Goal: Find specific page/section: Find specific page/section

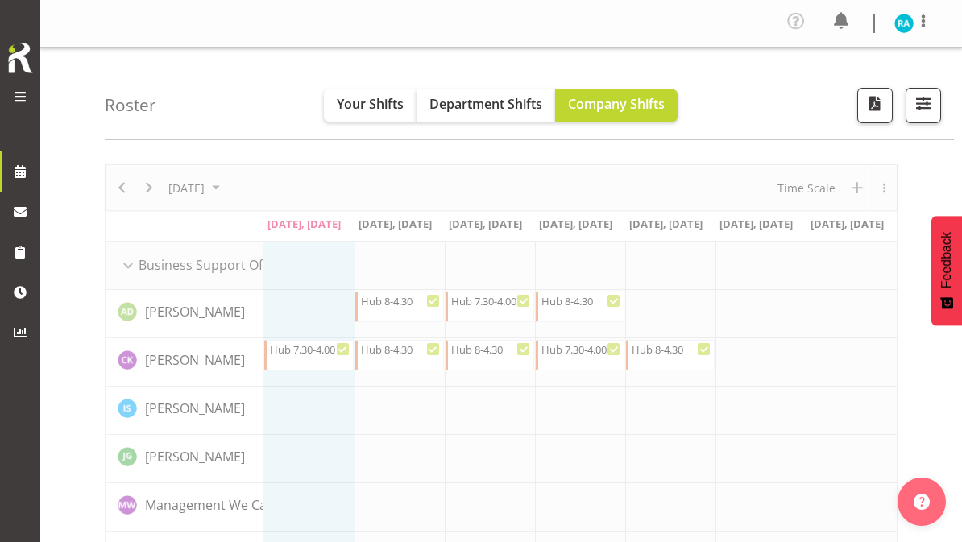
click at [930, 103] on span "button" at bounding box center [923, 103] width 21 height 21
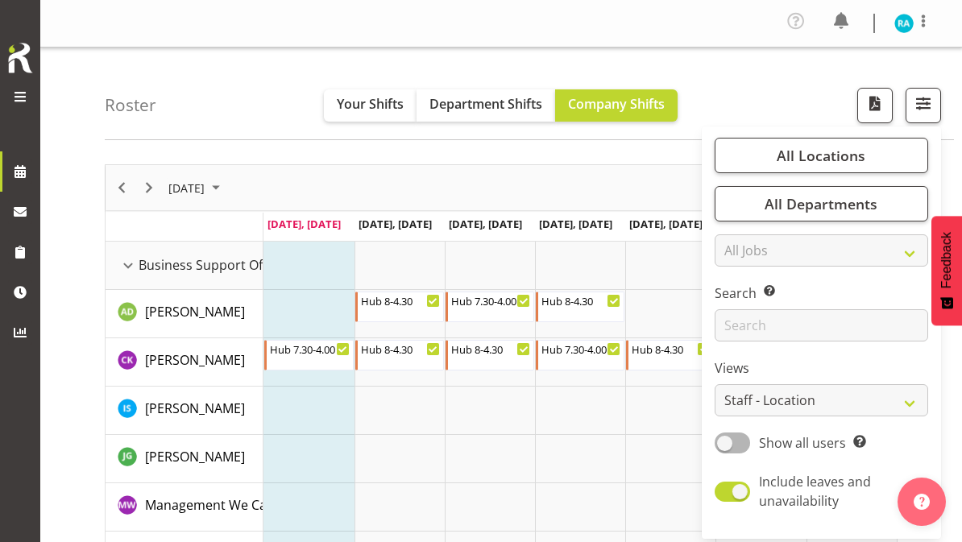
click at [806, 163] on span "All Locations" at bounding box center [821, 155] width 89 height 19
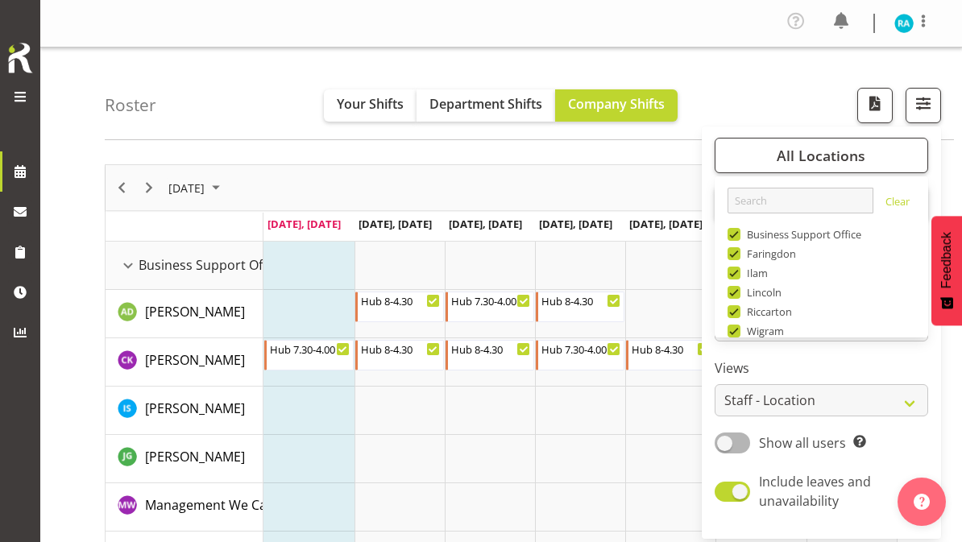
click at [734, 240] on span at bounding box center [733, 234] width 13 height 13
click at [734, 240] on input "Business Support Office" at bounding box center [732, 235] width 10 height 10
checkbox input "false"
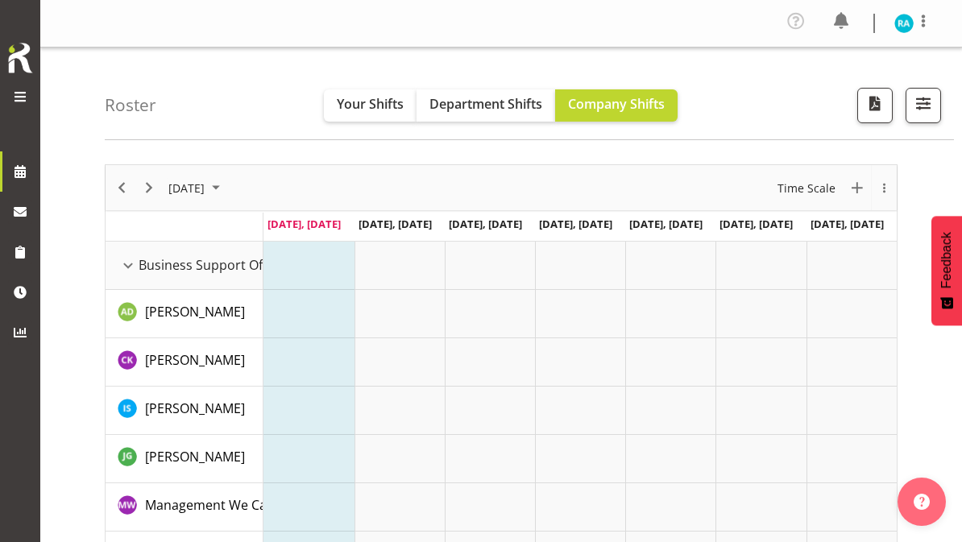
click at [936, 106] on button "button" at bounding box center [922, 105] width 35 height 35
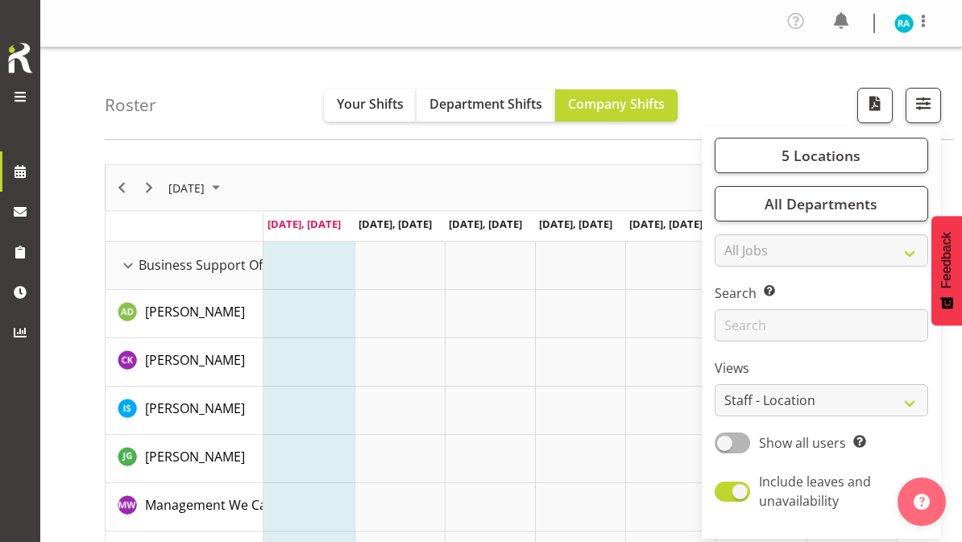
click at [812, 159] on span "5 Locations" at bounding box center [820, 155] width 79 height 19
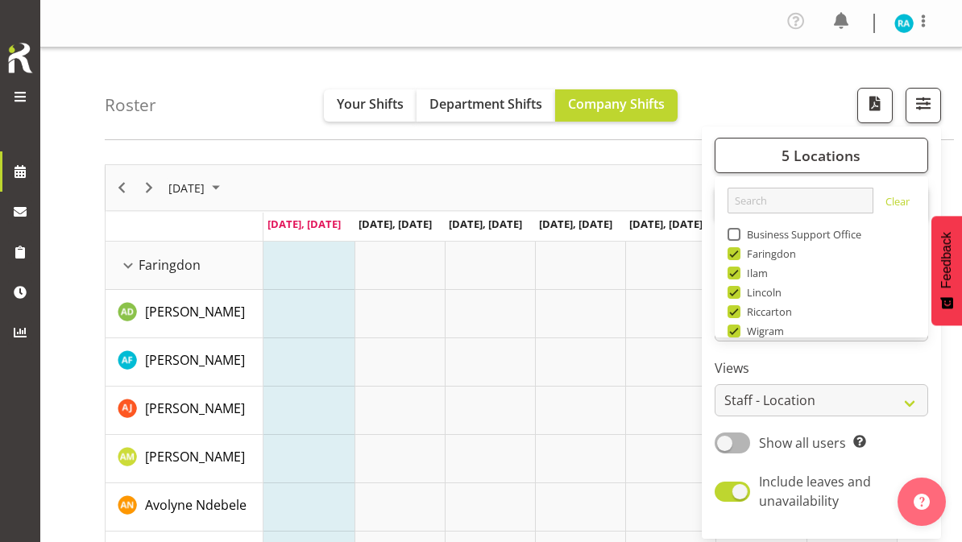
click at [730, 257] on span at bounding box center [733, 253] width 13 height 13
click at [730, 257] on input "Faringdon" at bounding box center [732, 254] width 10 height 10
checkbox input "false"
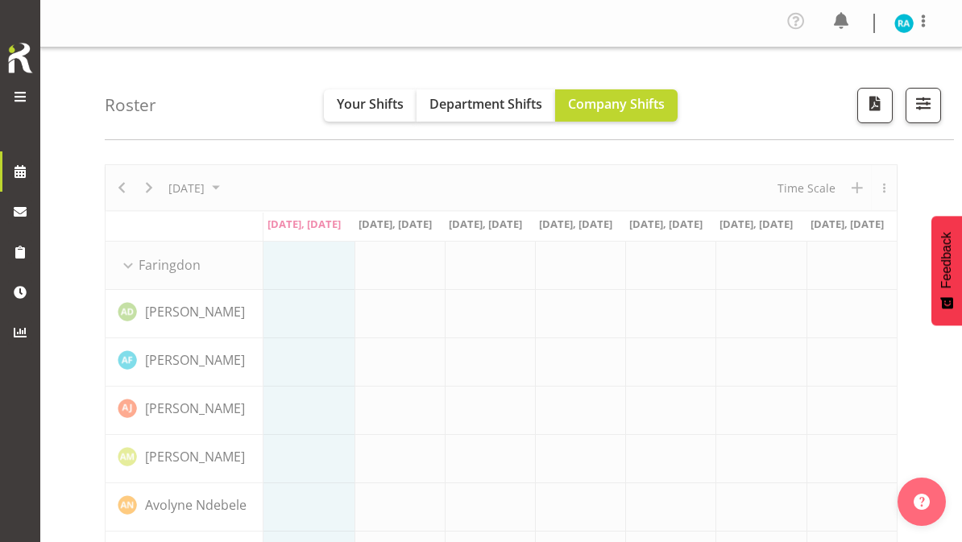
click at [919, 109] on span "button" at bounding box center [923, 103] width 21 height 21
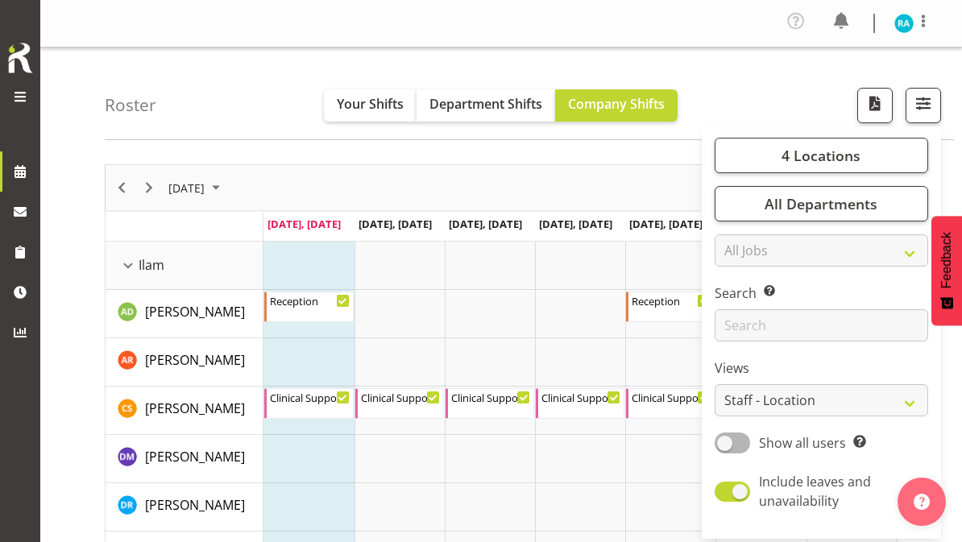
click at [853, 155] on span "4 Locations" at bounding box center [820, 155] width 79 height 19
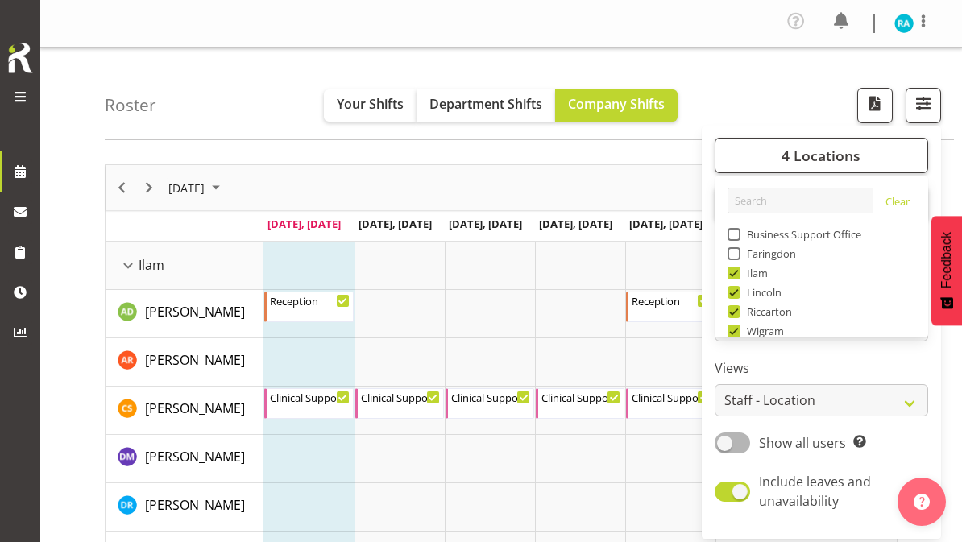
click at [738, 270] on span at bounding box center [733, 273] width 13 height 13
click at [738, 270] on input "Ilam" at bounding box center [732, 273] width 10 height 10
checkbox input "false"
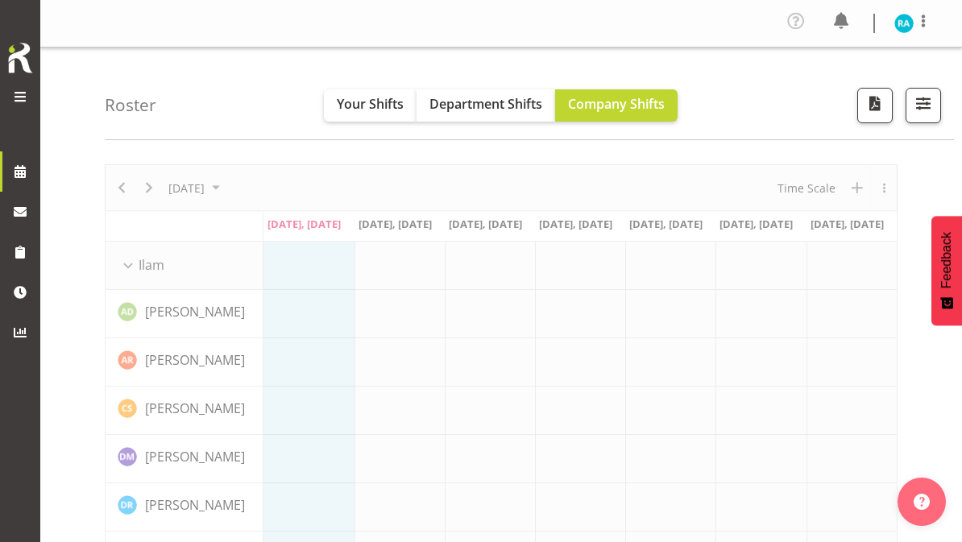
click at [913, 109] on span "button" at bounding box center [923, 103] width 21 height 21
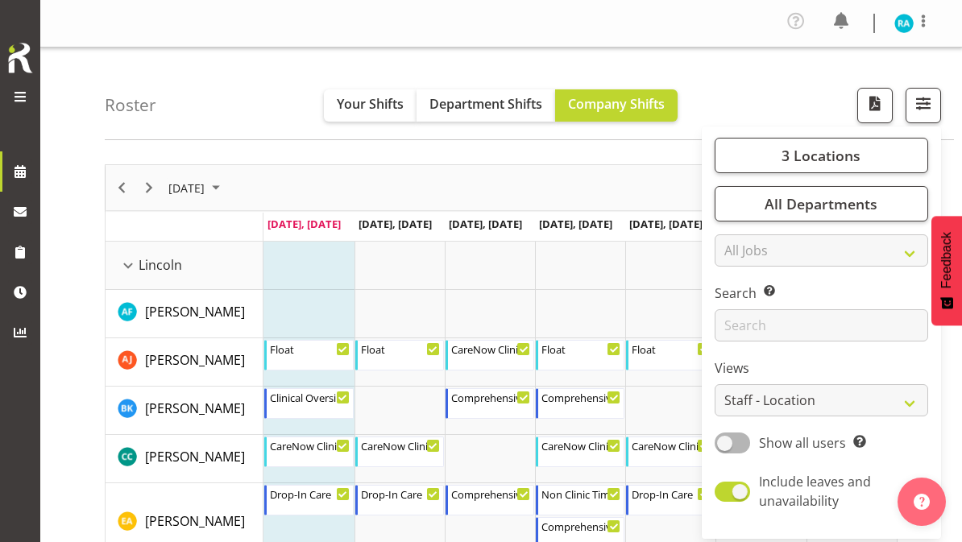
click at [825, 165] on button "3 Locations" at bounding box center [820, 155] width 213 height 35
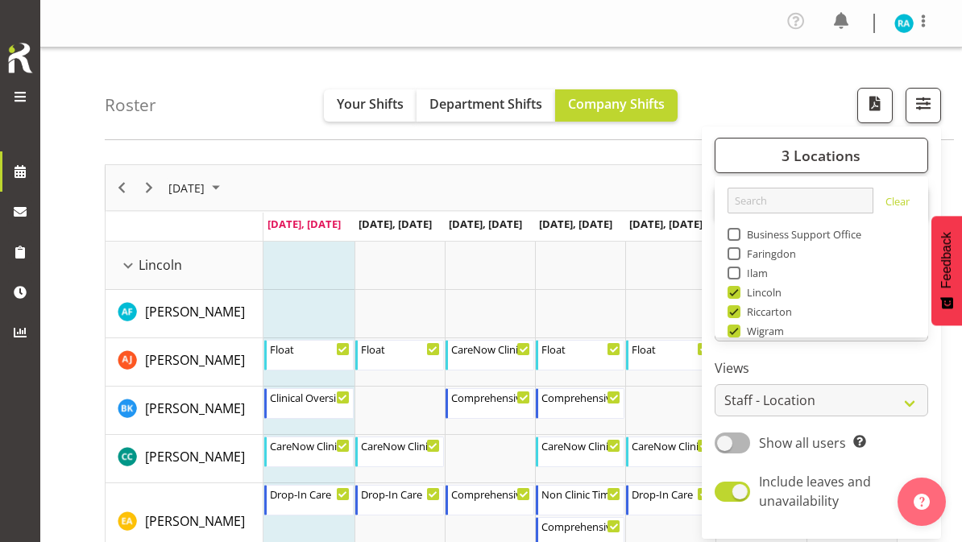
click at [740, 292] on span at bounding box center [733, 292] width 13 height 13
click at [738, 292] on input "Lincoln" at bounding box center [732, 293] width 10 height 10
checkbox input "false"
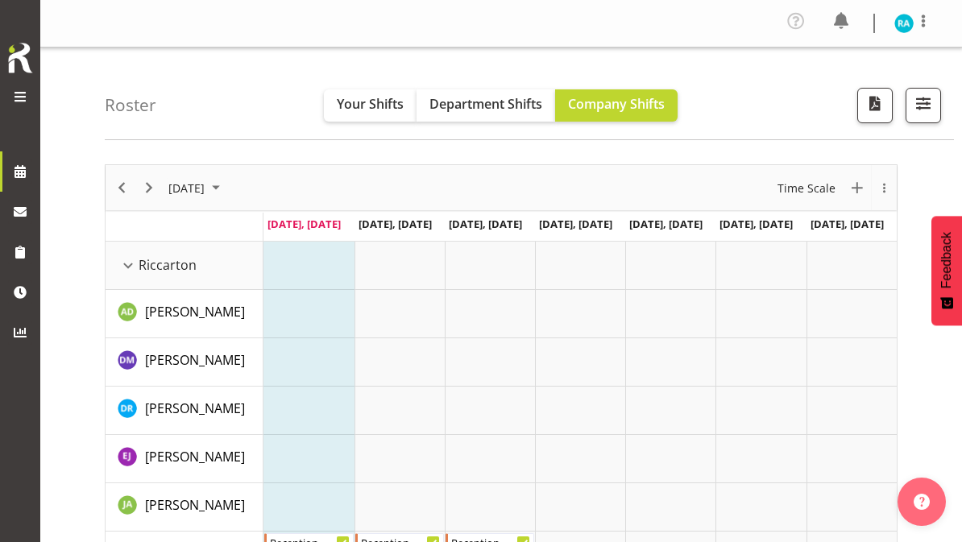
click at [935, 111] on button "button" at bounding box center [922, 105] width 35 height 35
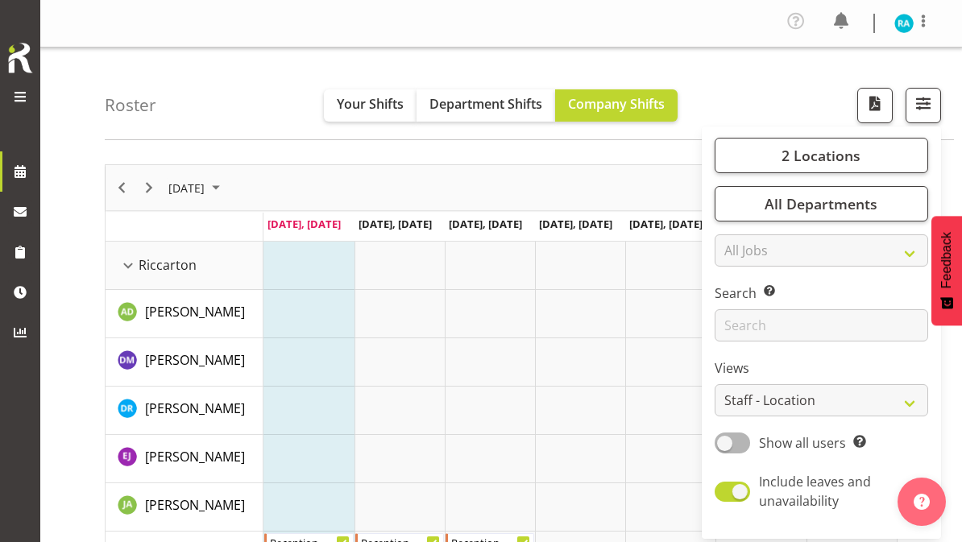
click at [831, 160] on span "2 Locations" at bounding box center [820, 155] width 79 height 19
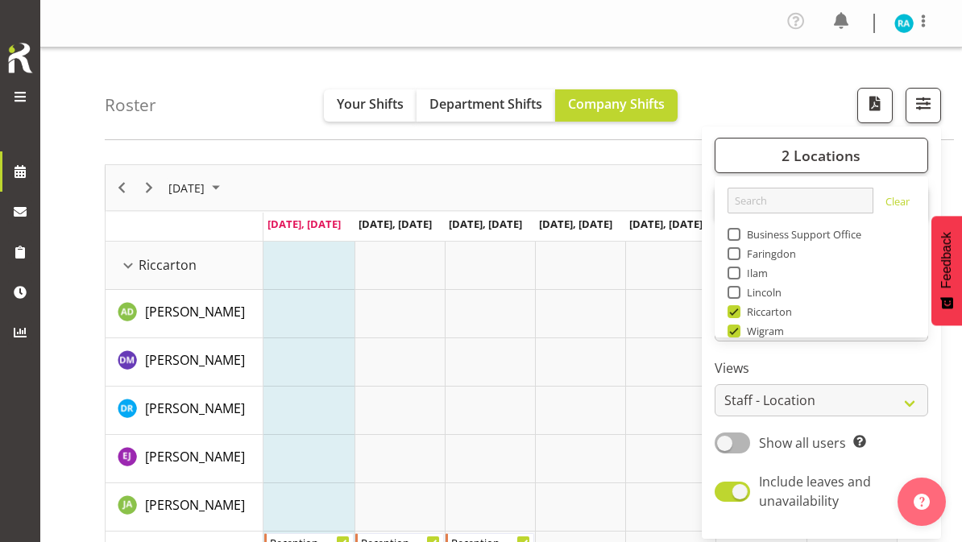
click at [732, 310] on span at bounding box center [733, 311] width 13 height 13
click at [732, 310] on input "Riccarton" at bounding box center [732, 312] width 10 height 10
checkbox input "false"
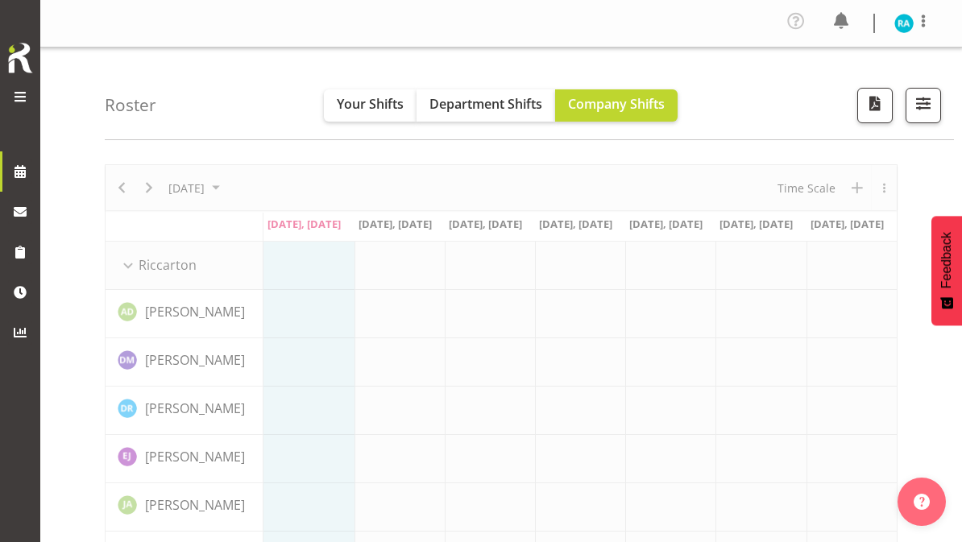
click at [921, 104] on span "button" at bounding box center [923, 103] width 21 height 21
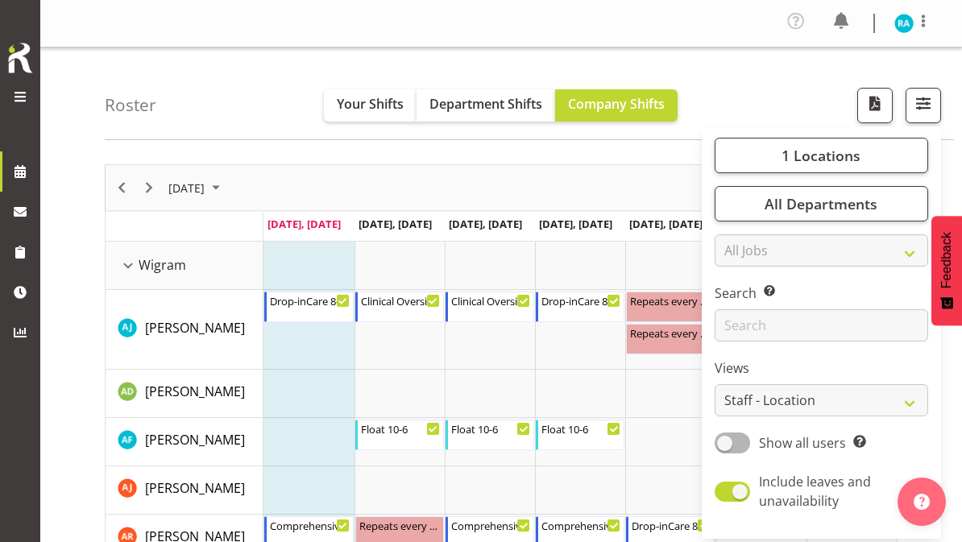
click at [842, 152] on span "1 Locations" at bounding box center [820, 155] width 79 height 19
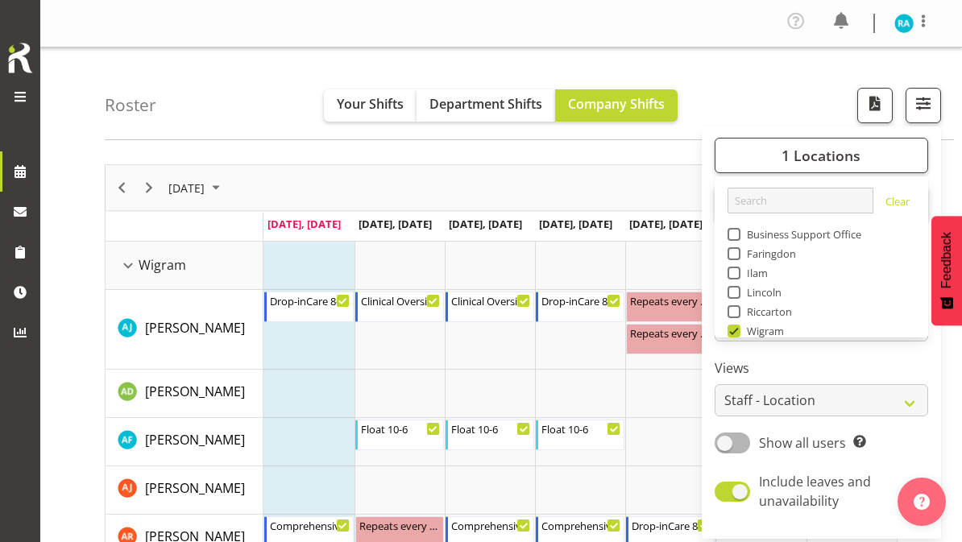
click at [748, 253] on span "Faringdon" at bounding box center [768, 253] width 56 height 13
click at [738, 253] on input "Faringdon" at bounding box center [732, 254] width 10 height 10
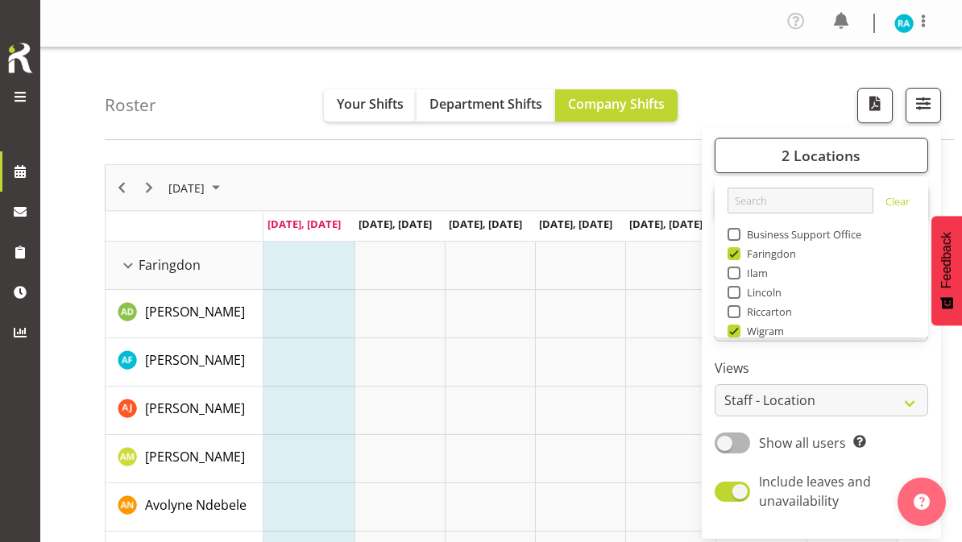
click at [925, 101] on span "button" at bounding box center [923, 103] width 21 height 21
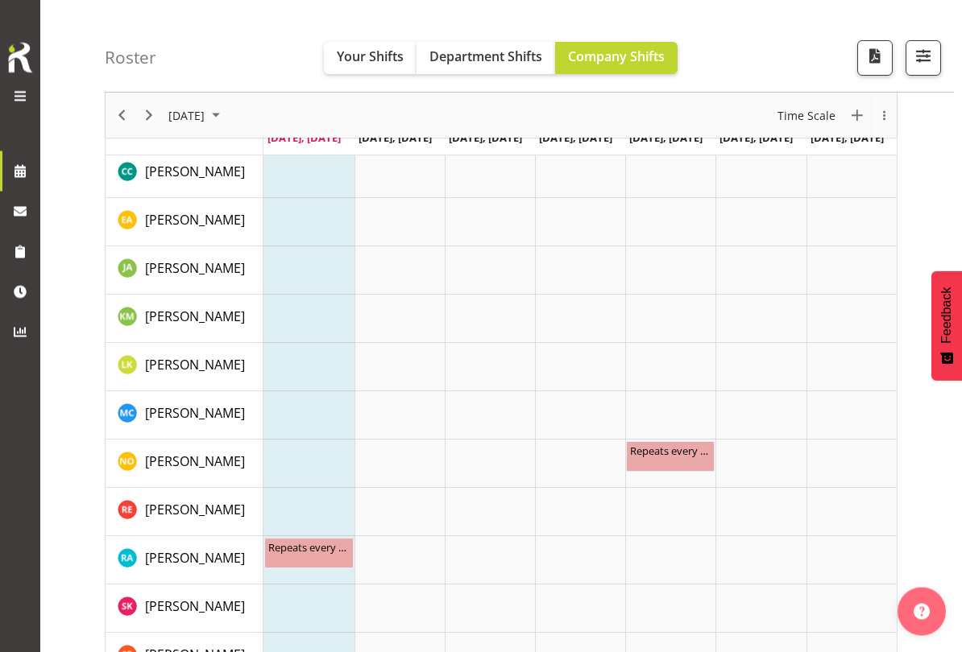
scroll to position [430, 0]
click at [920, 52] on span "button" at bounding box center [923, 55] width 21 height 21
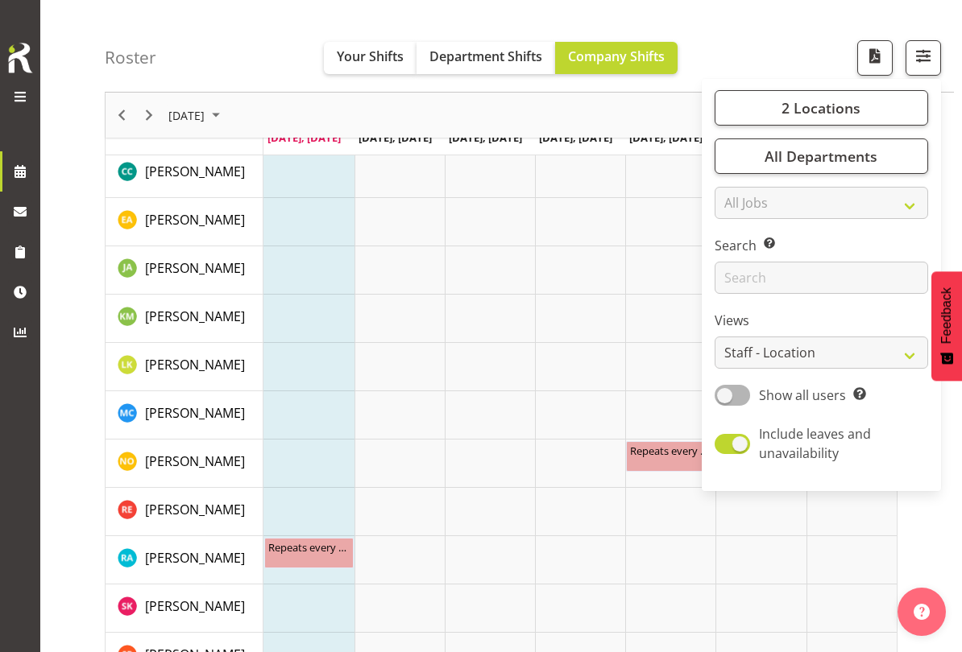
click at [836, 109] on span "2 Locations" at bounding box center [820, 107] width 79 height 19
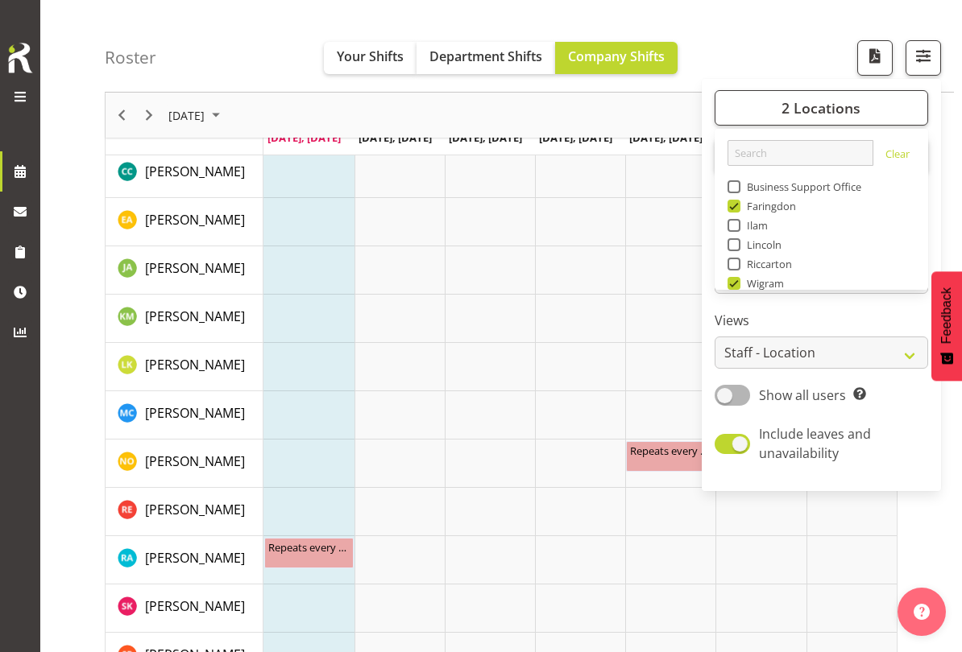
click at [744, 201] on span "Faringdon" at bounding box center [768, 206] width 56 height 13
click at [738, 201] on input "Faringdon" at bounding box center [732, 206] width 10 height 10
checkbox input "false"
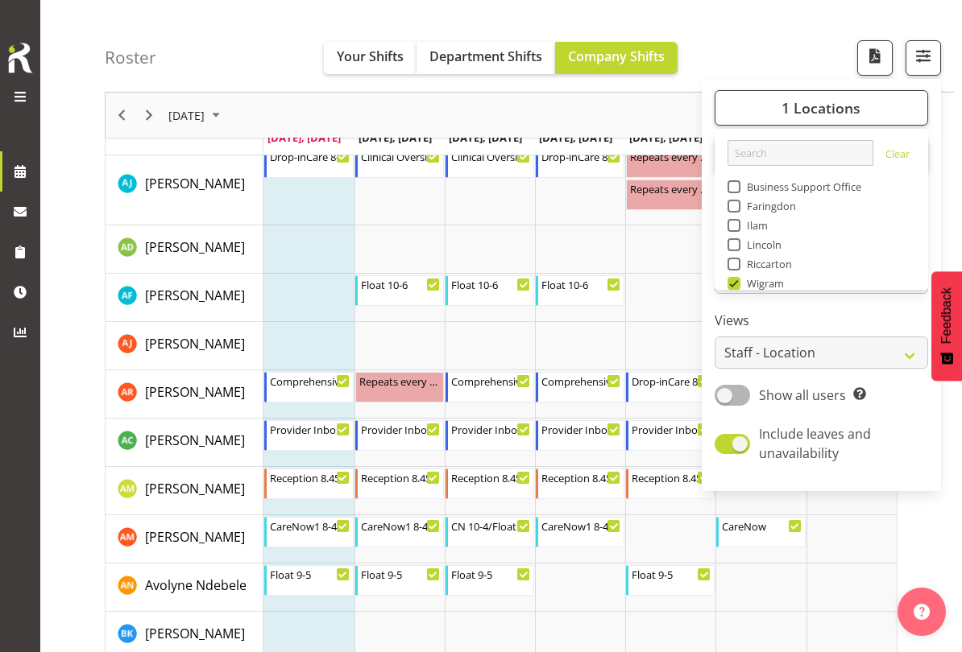
click at [924, 56] on span "button" at bounding box center [923, 55] width 21 height 21
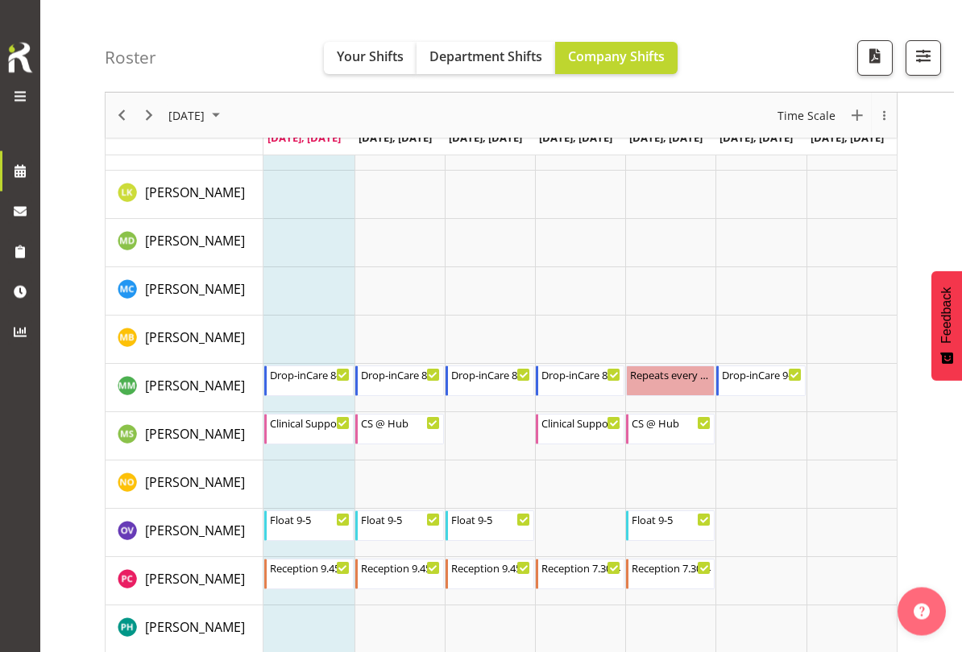
scroll to position [1294, 0]
click at [926, 56] on span "button" at bounding box center [923, 55] width 21 height 21
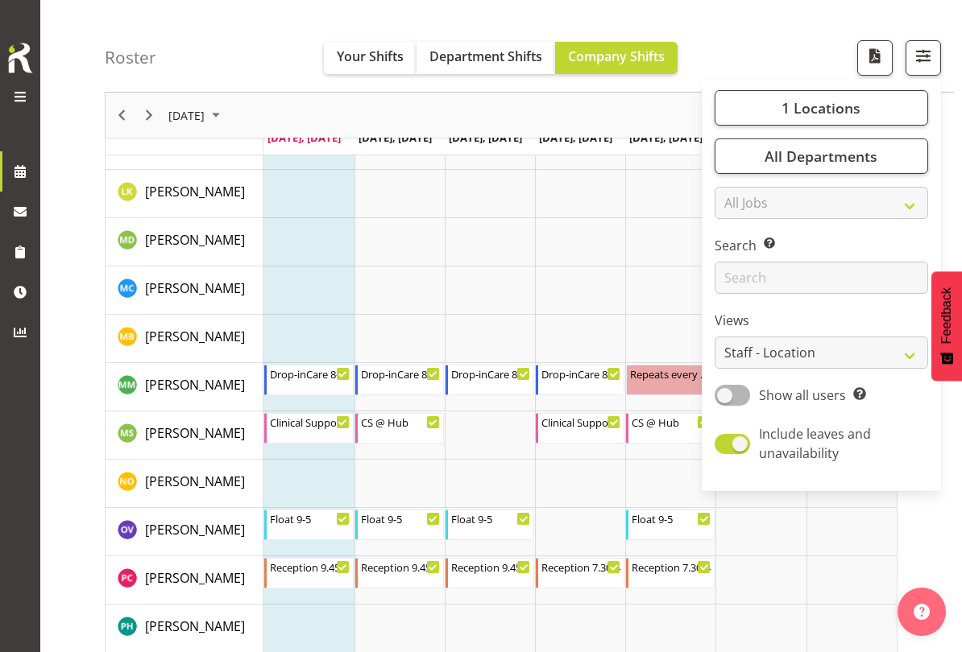
click at [843, 114] on span "1 Locations" at bounding box center [820, 107] width 79 height 19
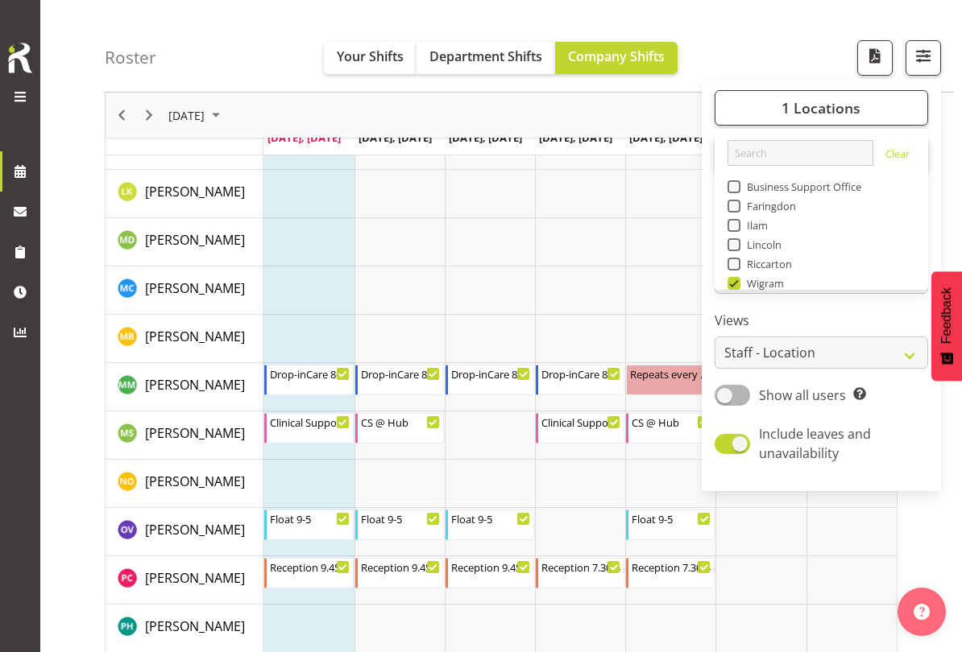
click at [739, 226] on span at bounding box center [733, 225] width 13 height 13
click at [738, 226] on input "Ilam" at bounding box center [732, 226] width 10 height 10
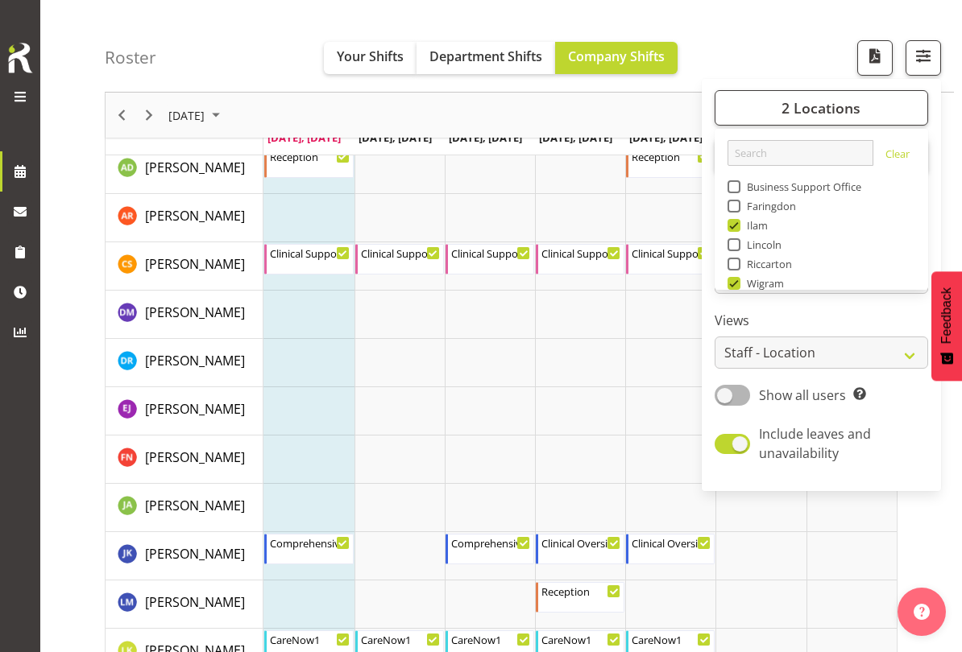
click at [922, 51] on span "button" at bounding box center [923, 55] width 21 height 21
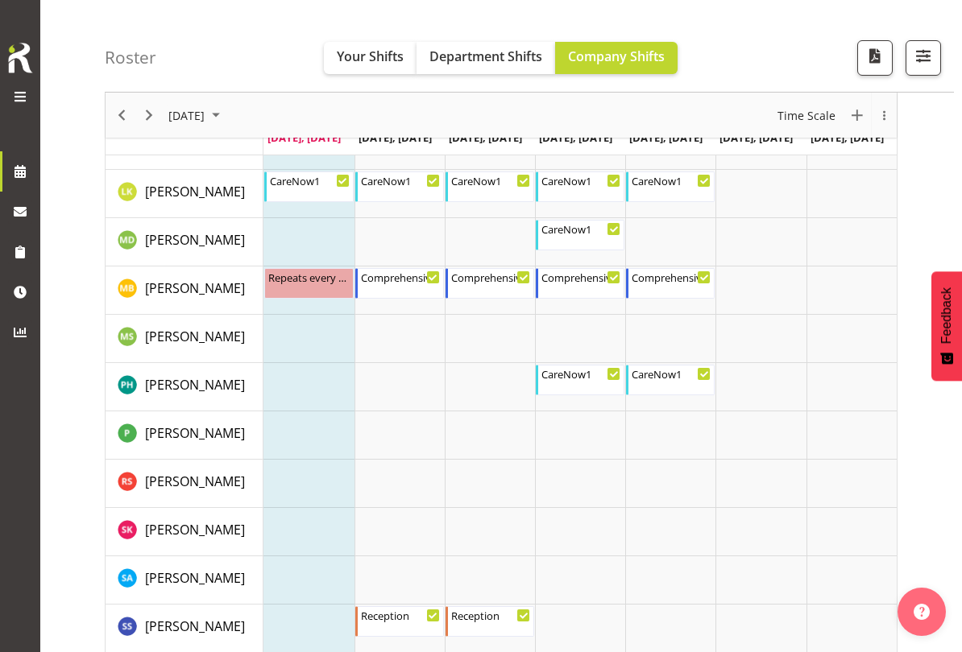
scroll to position [598, 0]
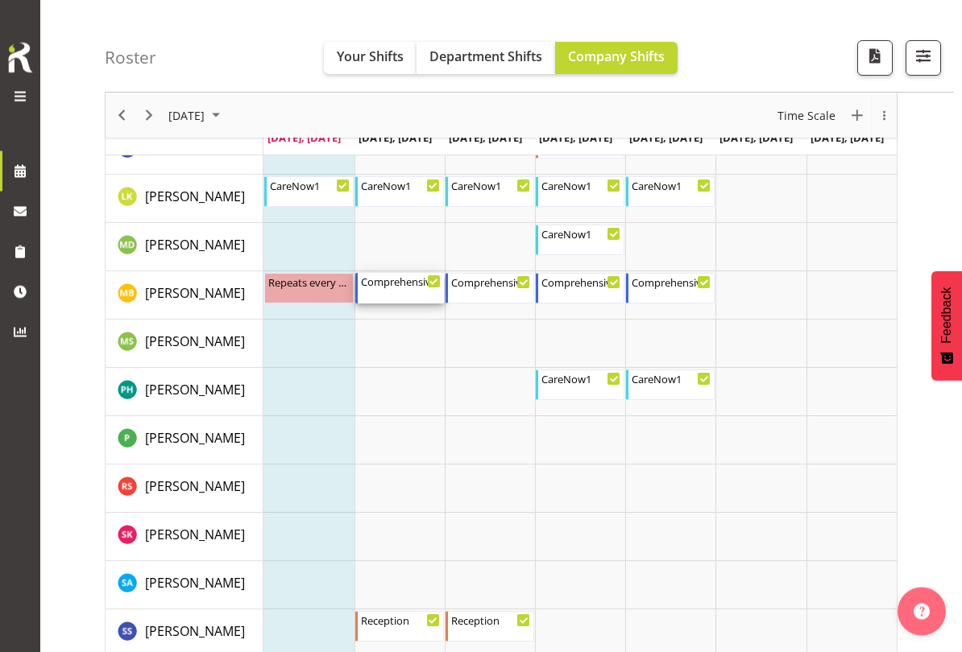
click at [424, 289] on div "Comprehensive Consult 9:00 AM - 5:00 PM" at bounding box center [401, 289] width 80 height 31
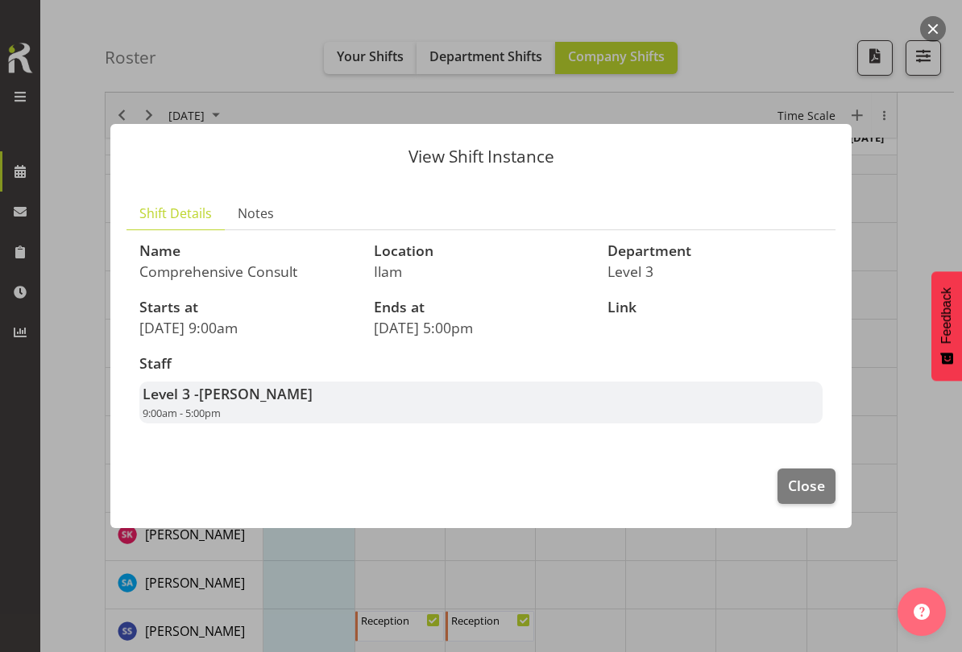
click at [908, 244] on div at bounding box center [481, 326] width 962 height 652
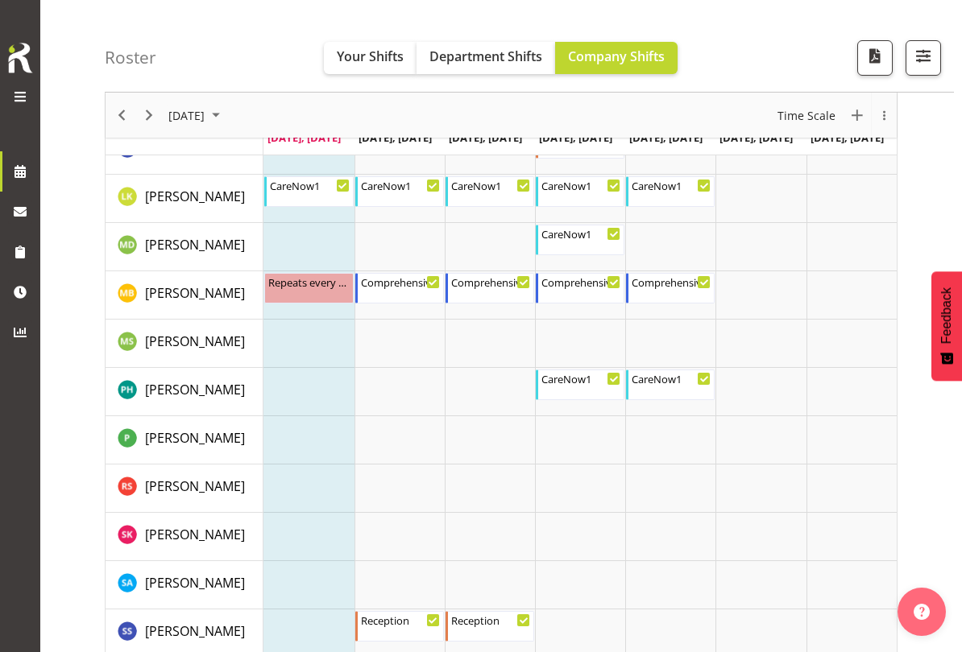
click at [914, 53] on span "button" at bounding box center [923, 55] width 21 height 21
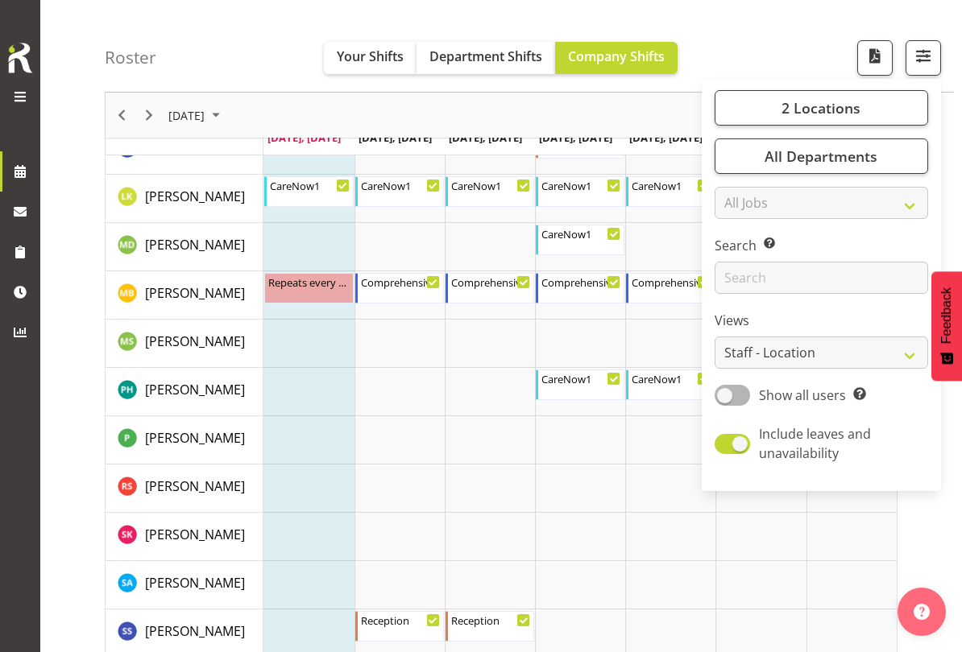
click at [830, 107] on span "2 Locations" at bounding box center [820, 107] width 79 height 19
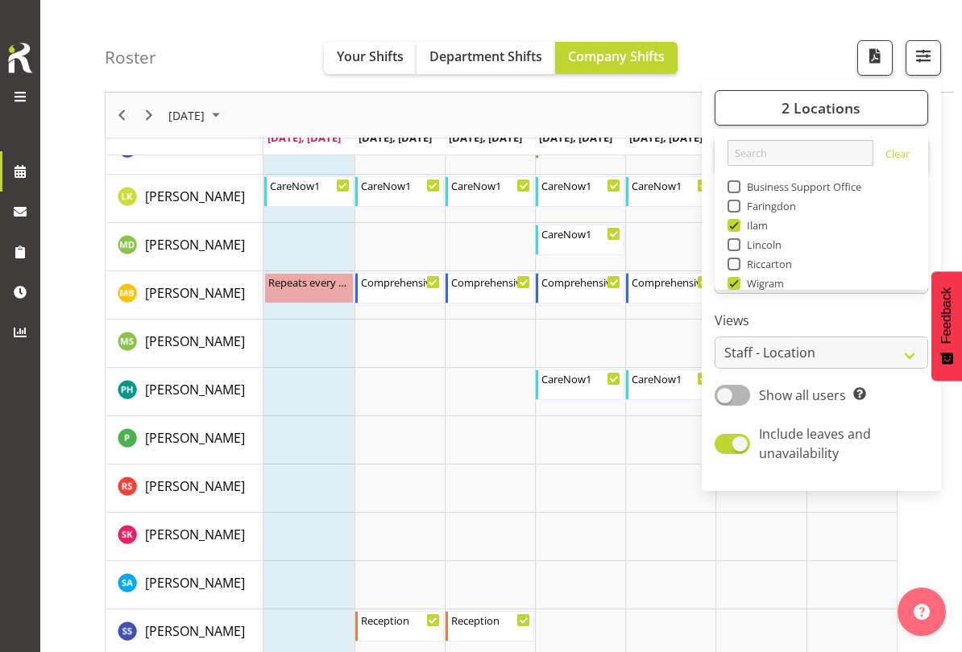
click at [743, 227] on span "Ilam" at bounding box center [754, 225] width 28 height 13
click at [738, 227] on input "Ilam" at bounding box center [732, 226] width 10 height 10
checkbox input "false"
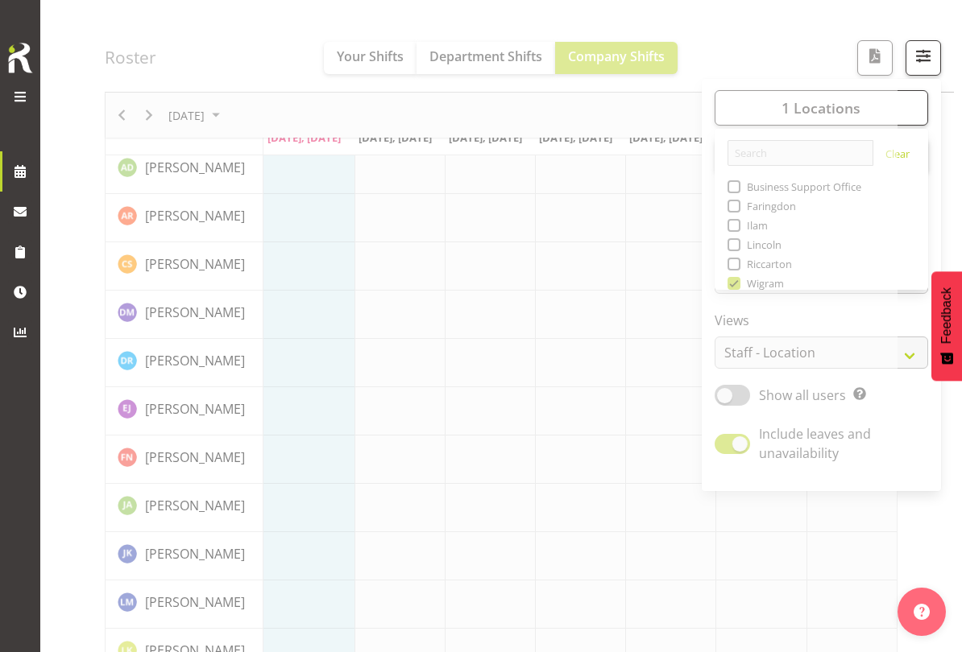
click at [922, 58] on span "button" at bounding box center [923, 55] width 21 height 21
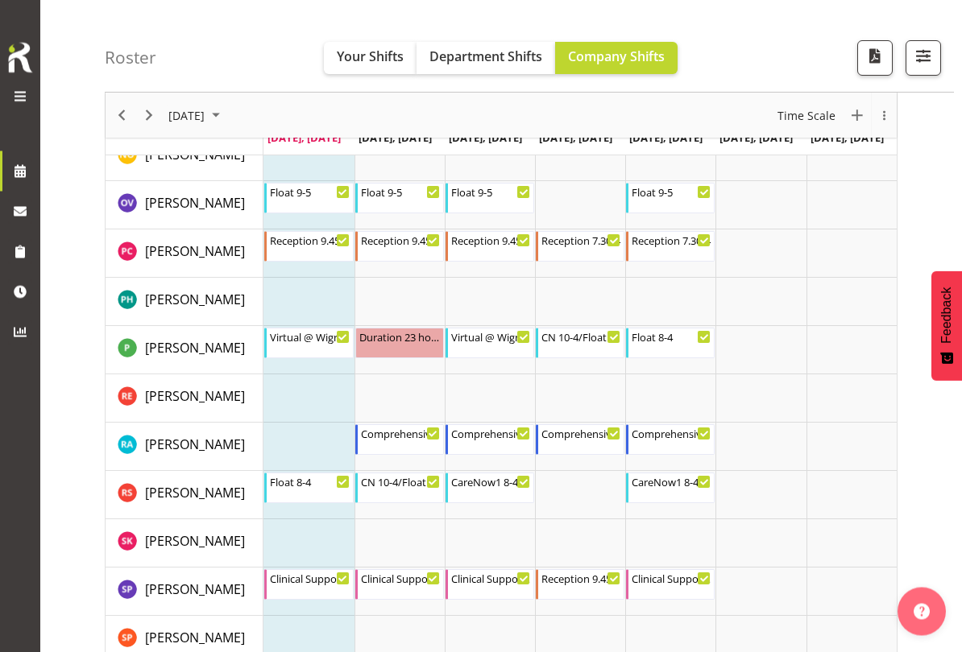
scroll to position [1622, 0]
click at [420, 435] on div "Comprehensive Consult 10-6" at bounding box center [401, 433] width 80 height 16
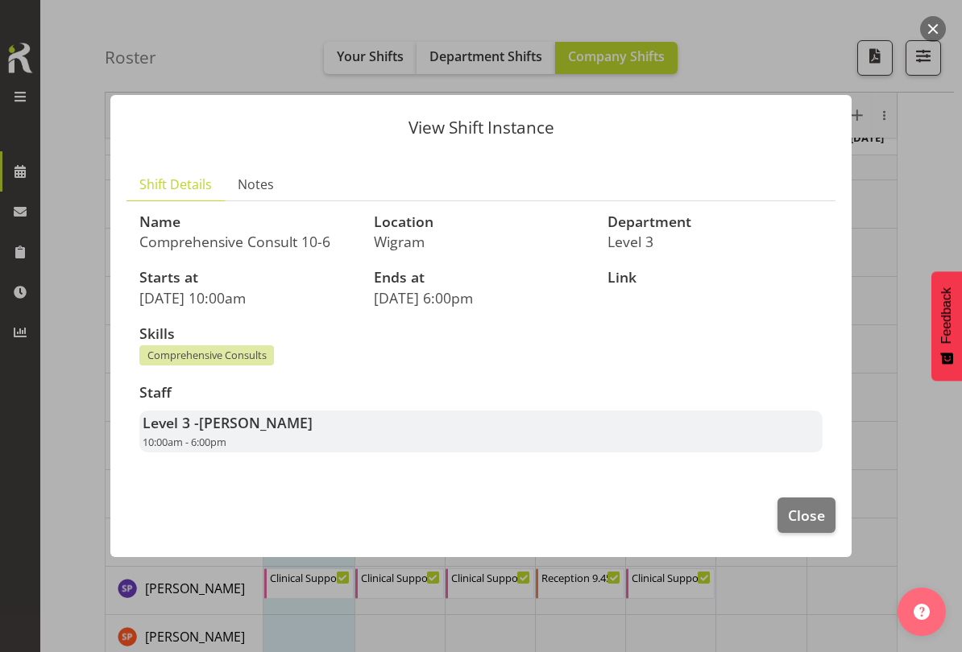
click at [814, 515] on span "Close" at bounding box center [806, 515] width 37 height 21
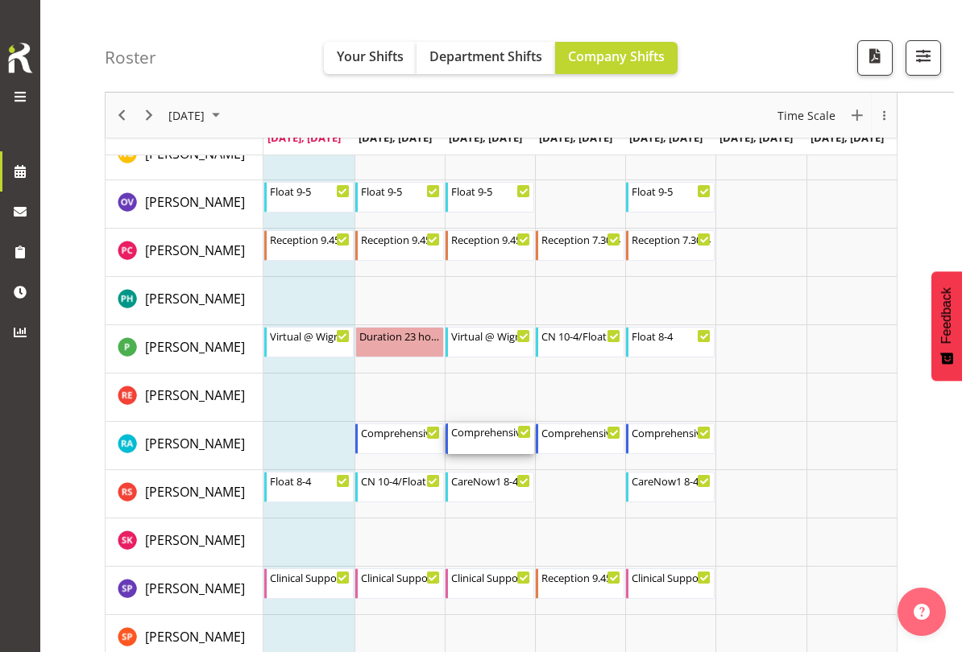
click at [488, 445] on div "Comprehensive Consult [DATE] 8:00 AM - 4:00 PM" at bounding box center [491, 439] width 80 height 31
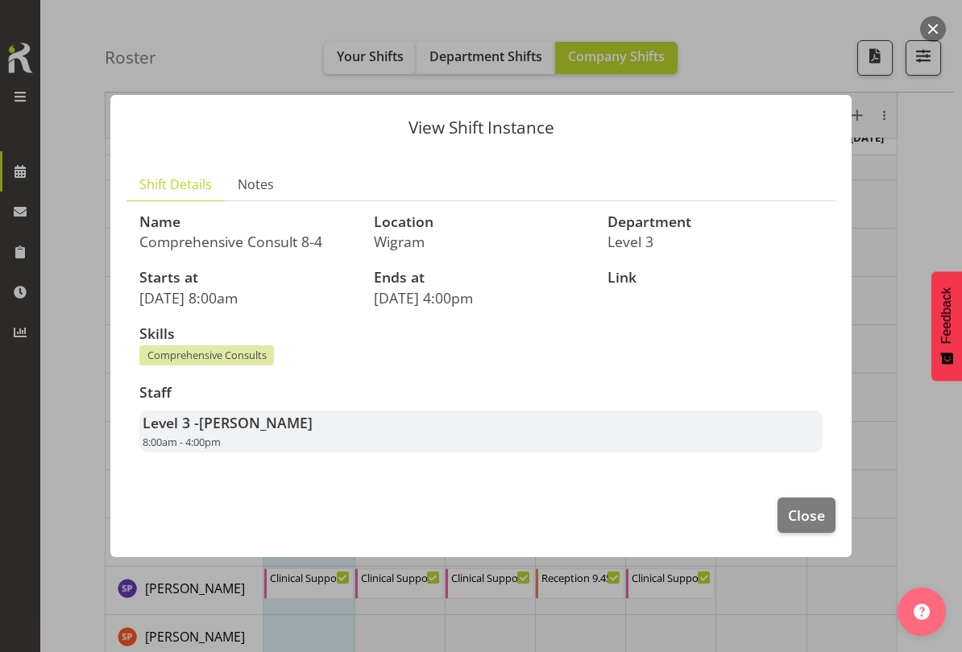
click at [827, 508] on button "Close" at bounding box center [806, 515] width 58 height 35
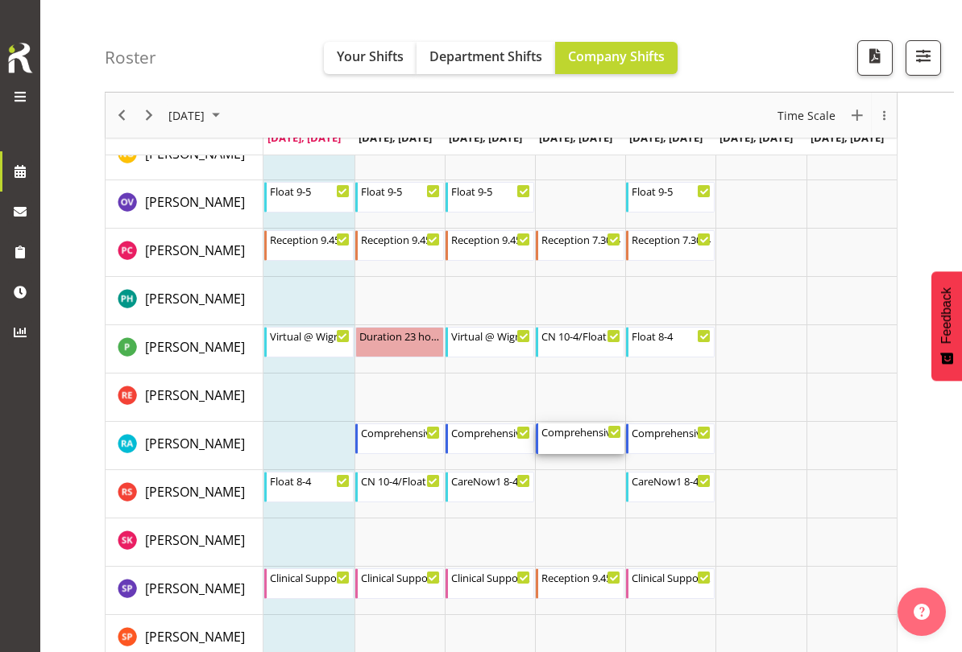
click at [569, 443] on div "Comprehensive Consult [DATE] 9:00 AM - 5:00 PM" at bounding box center [581, 439] width 80 height 31
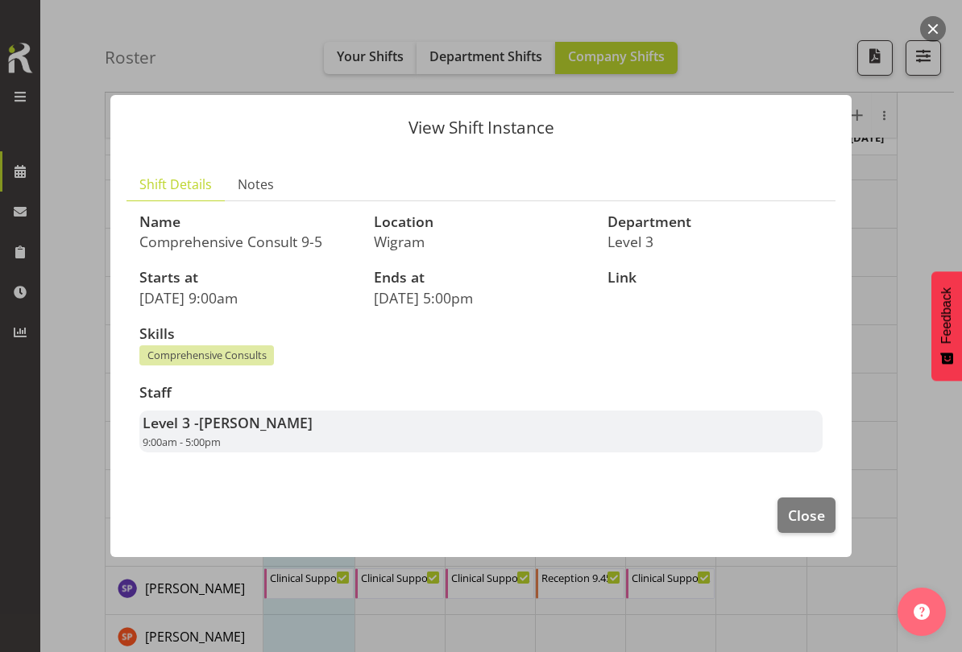
click at [806, 507] on span "Close" at bounding box center [806, 515] width 37 height 21
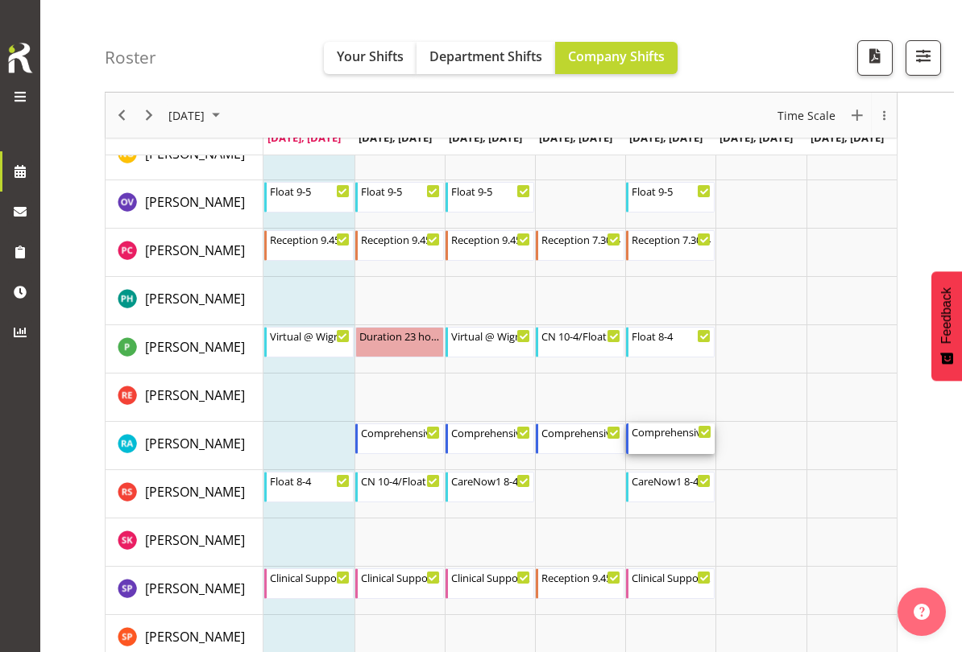
click at [674, 439] on div "Comprehensive Consult [DATE] 9:00 AM - 5:00 PM" at bounding box center [672, 439] width 80 height 31
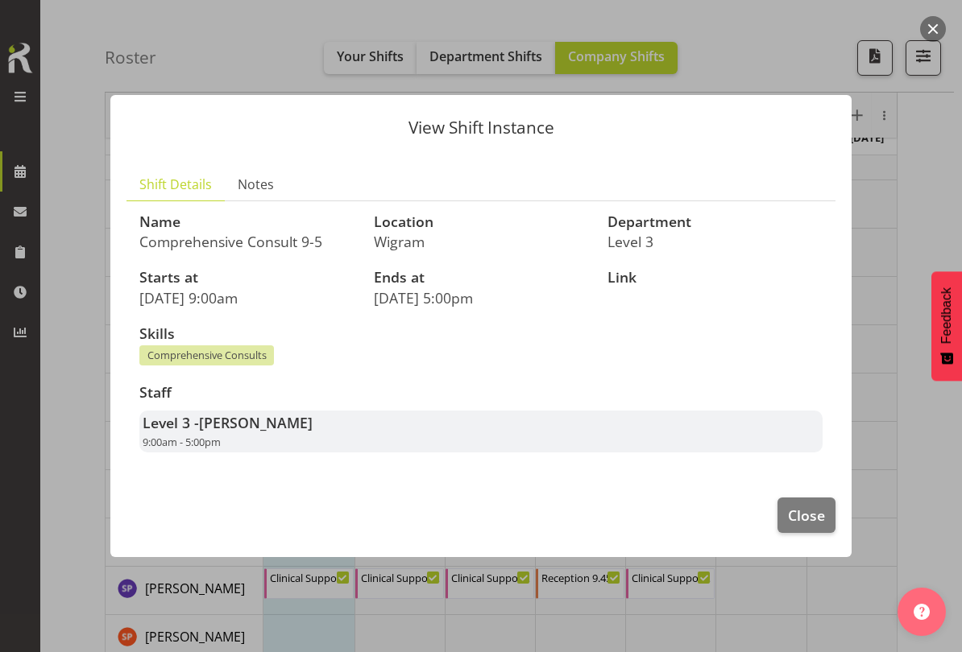
click at [821, 508] on span "Close" at bounding box center [806, 515] width 37 height 21
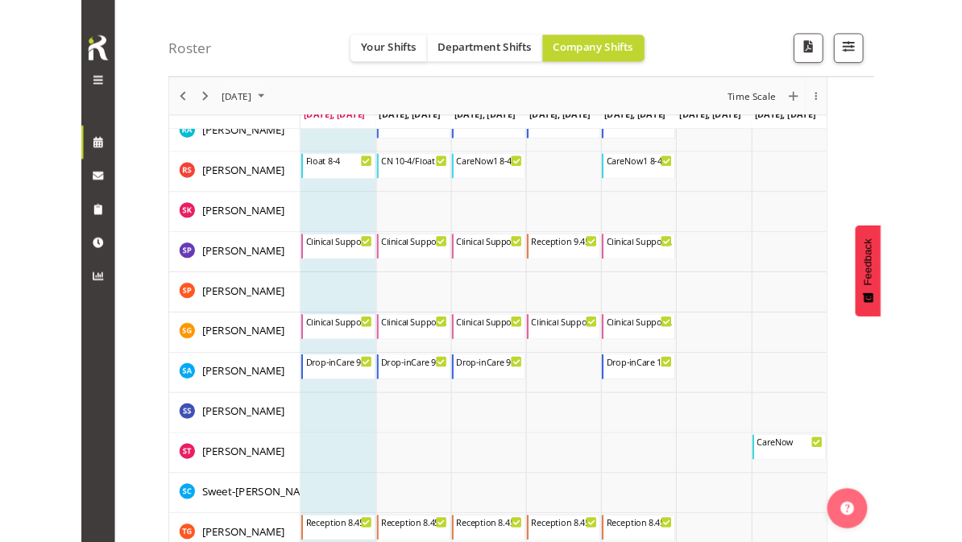
scroll to position [2385, 0]
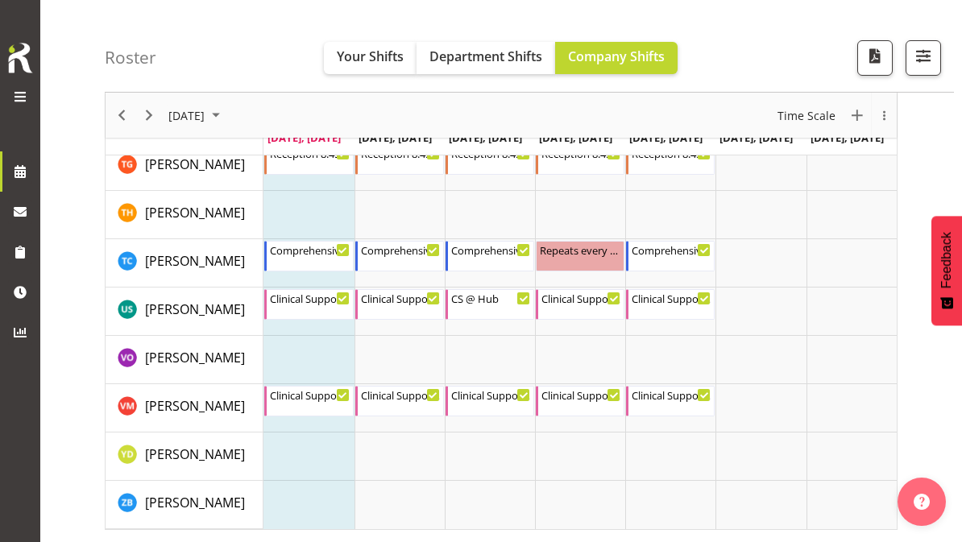
click at [930, 59] on span "button" at bounding box center [923, 55] width 21 height 21
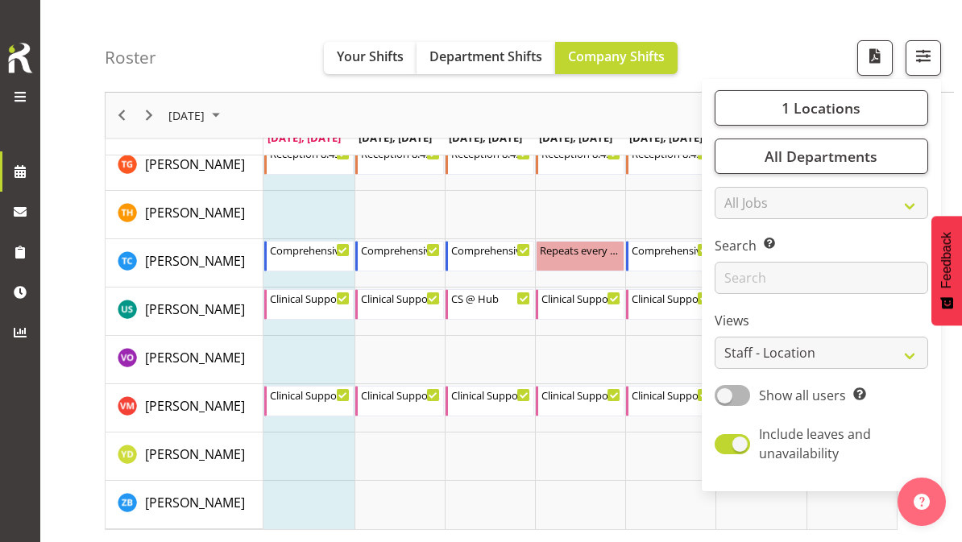
click at [810, 99] on span "1 Locations" at bounding box center [820, 107] width 79 height 19
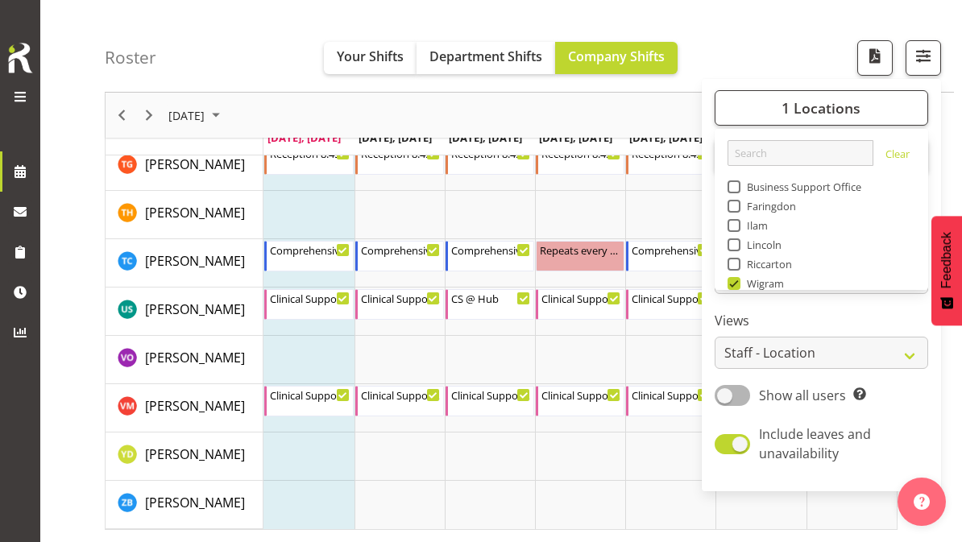
click at [736, 209] on span at bounding box center [733, 206] width 13 height 13
click at [736, 209] on input "Faringdon" at bounding box center [732, 206] width 10 height 10
checkbox input "true"
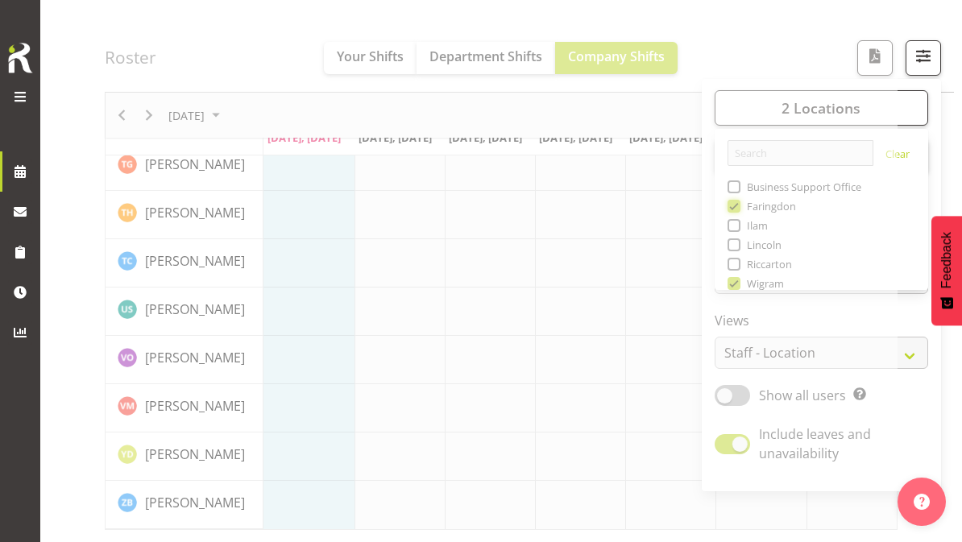
scroll to position [255, 0]
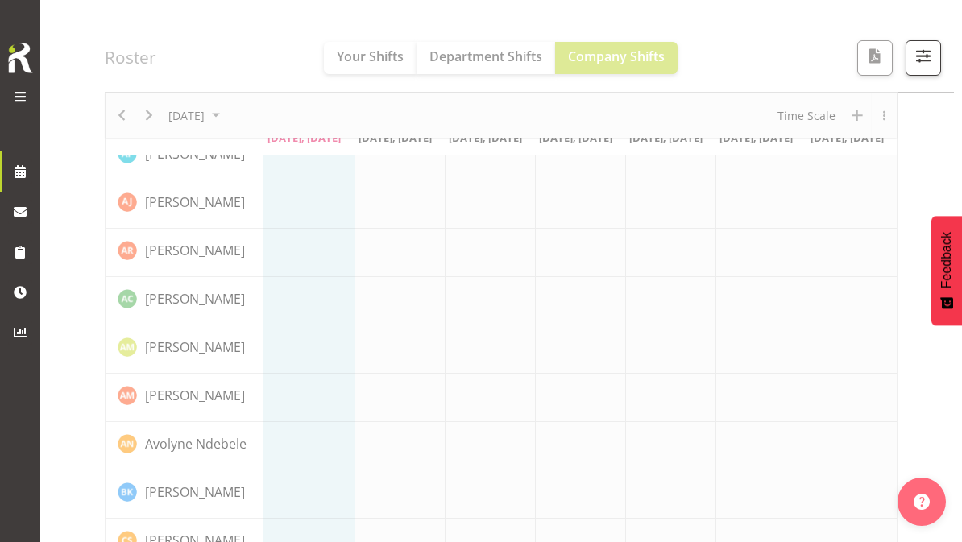
click at [922, 51] on span "button" at bounding box center [923, 55] width 21 height 21
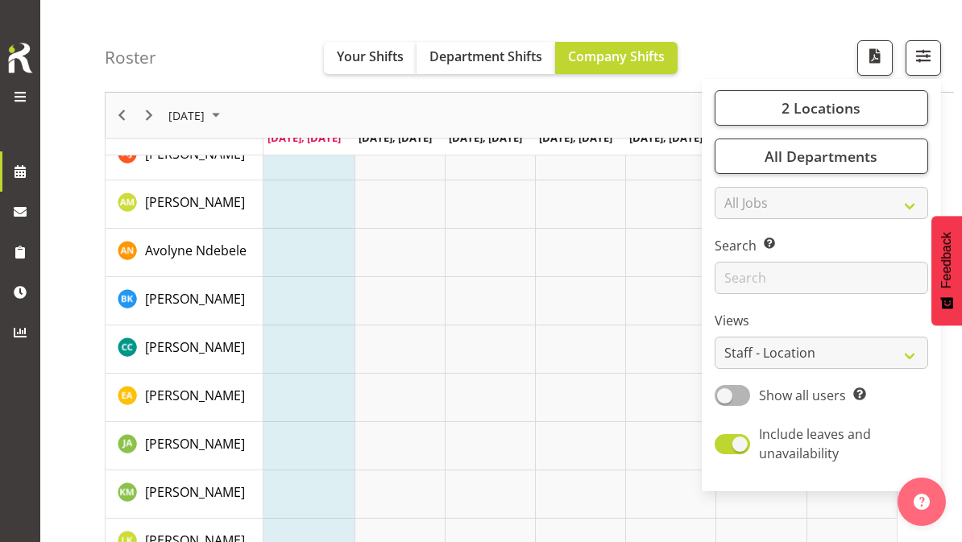
click at [826, 113] on span "2 Locations" at bounding box center [820, 107] width 79 height 19
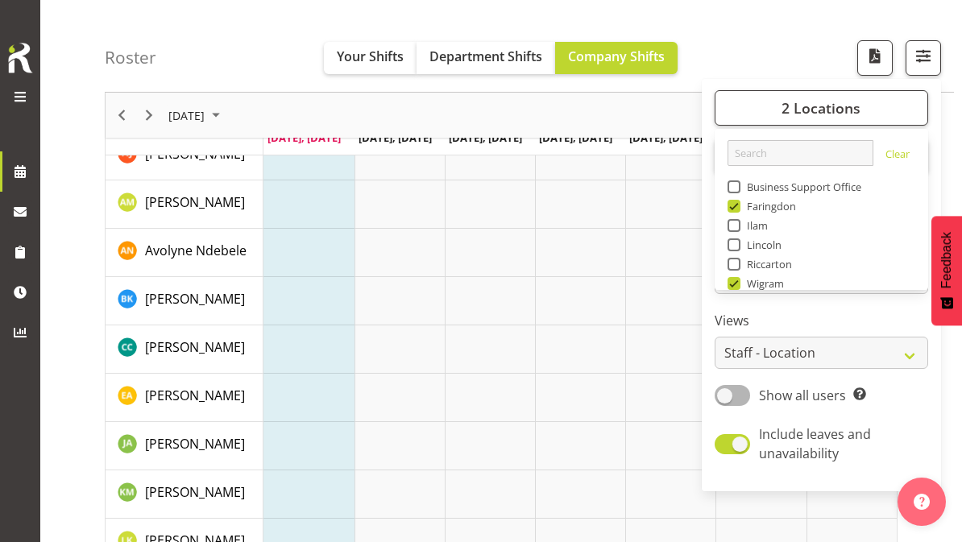
click at [734, 287] on span at bounding box center [733, 283] width 13 height 13
click at [734, 287] on input "Wigram" at bounding box center [732, 284] width 10 height 10
checkbox input "false"
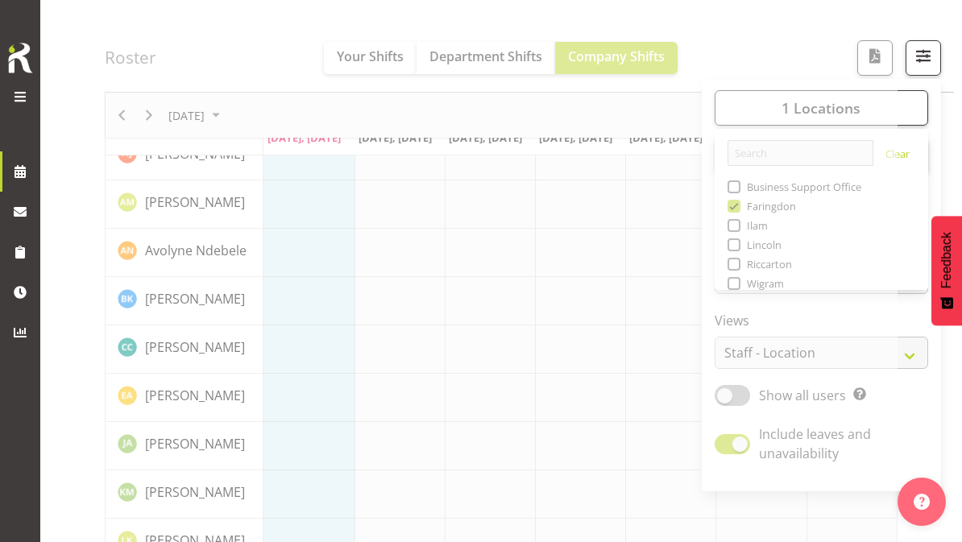
click at [922, 52] on span "button" at bounding box center [923, 55] width 21 height 21
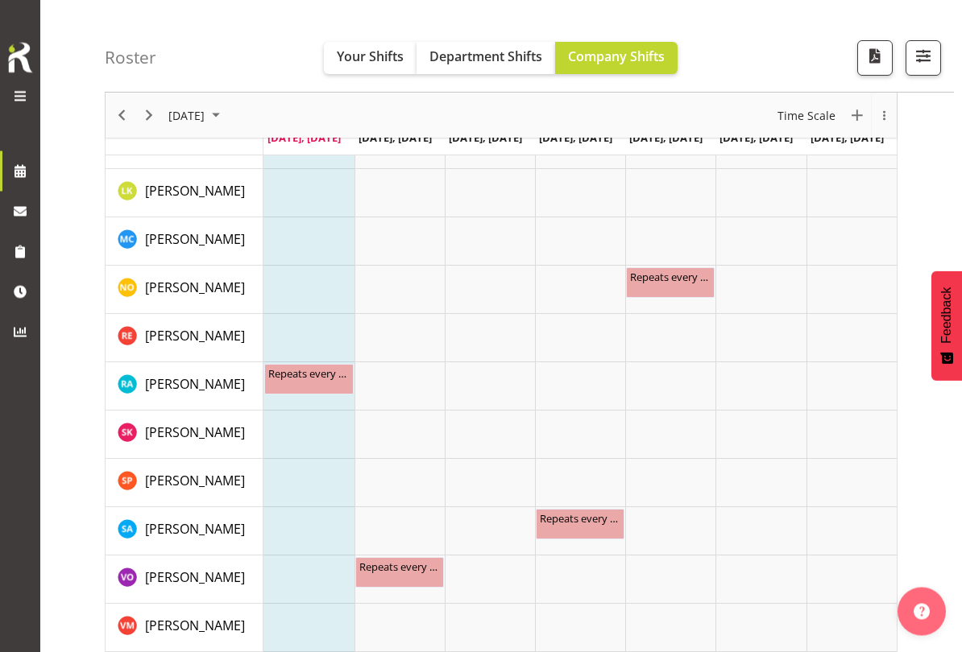
scroll to position [604, 0]
click at [206, 110] on span "[DATE]" at bounding box center [186, 116] width 39 height 20
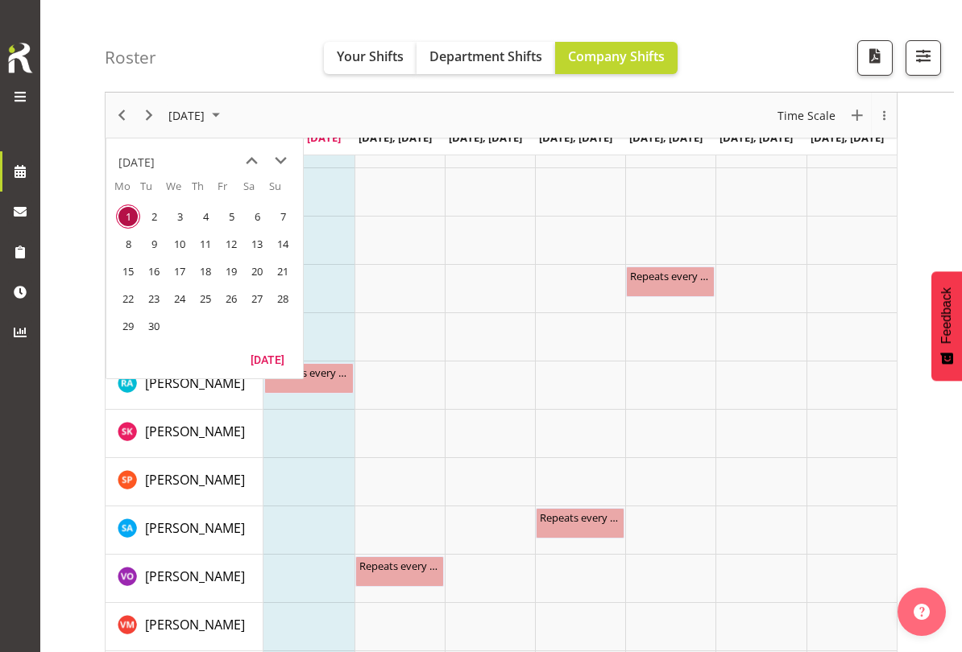
click at [127, 245] on span "8" at bounding box center [128, 244] width 24 height 24
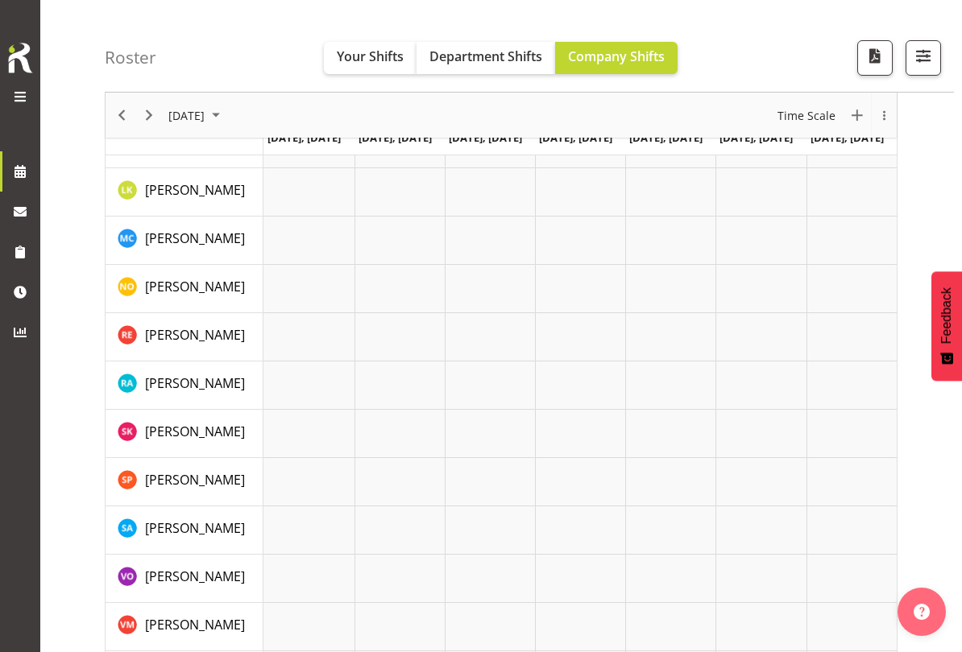
scroll to position [144, 0]
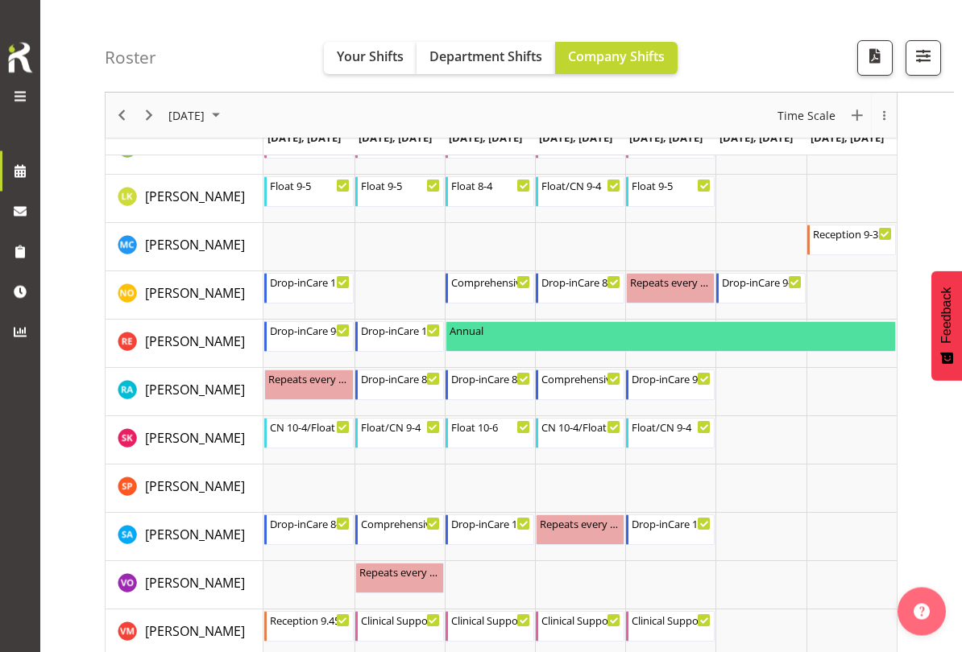
scroll to position [599, 0]
